Goal: Transaction & Acquisition: Purchase product/service

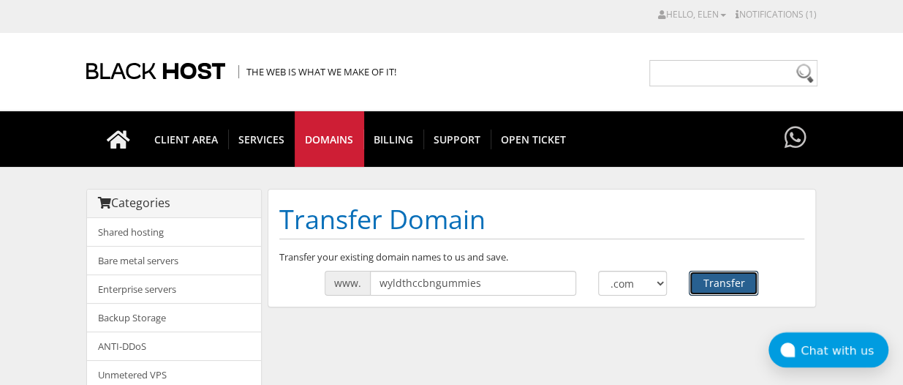
click at [719, 279] on button "Transfer" at bounding box center [723, 282] width 69 height 25
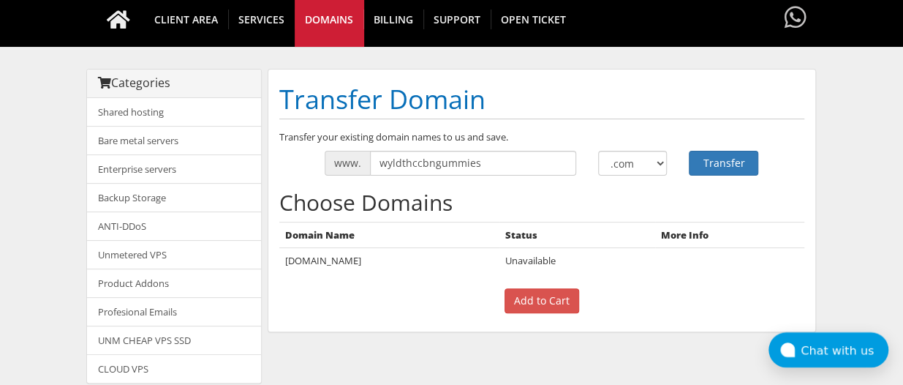
scroll to position [60, 0]
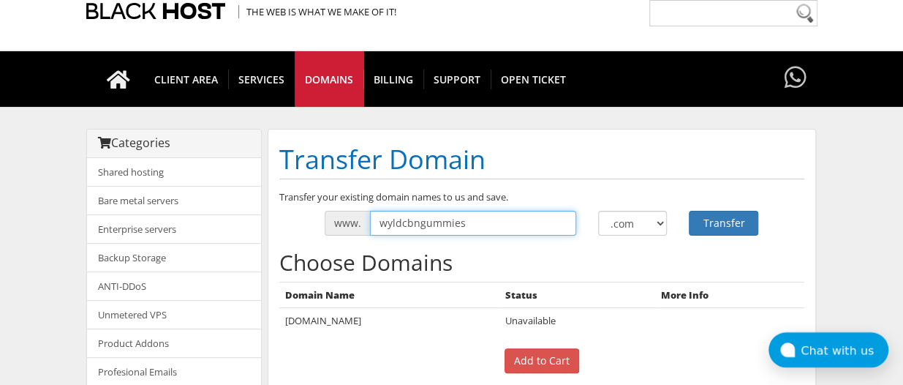
type input "wyldcbngummies"
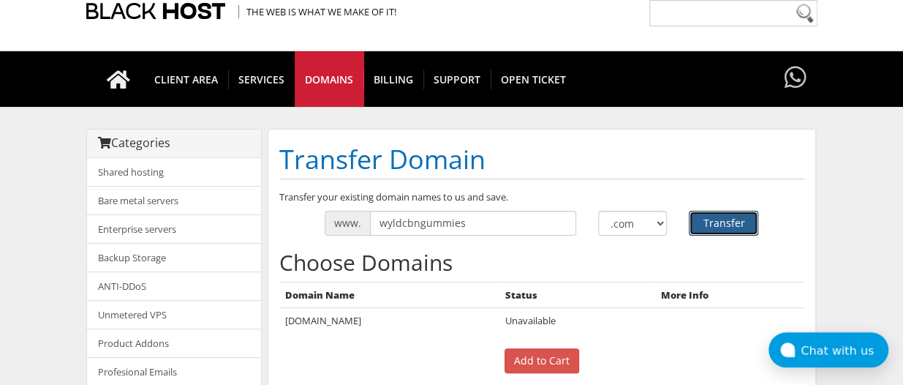
click at [740, 224] on button "Transfer" at bounding box center [723, 223] width 69 height 25
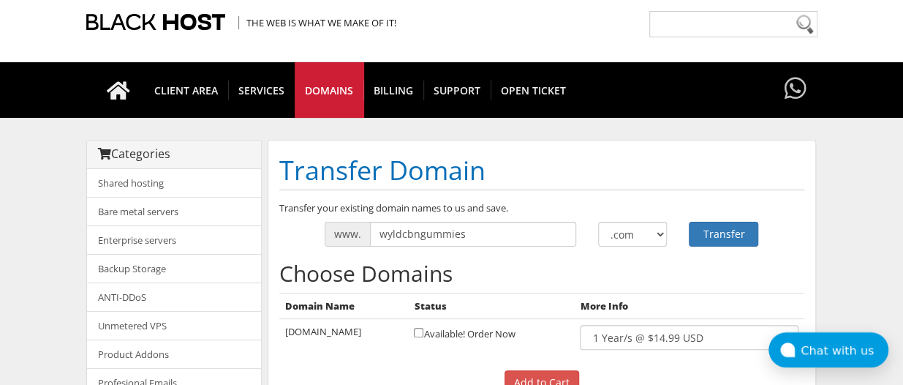
scroll to position [42, 0]
